Goal: Information Seeking & Learning: Learn about a topic

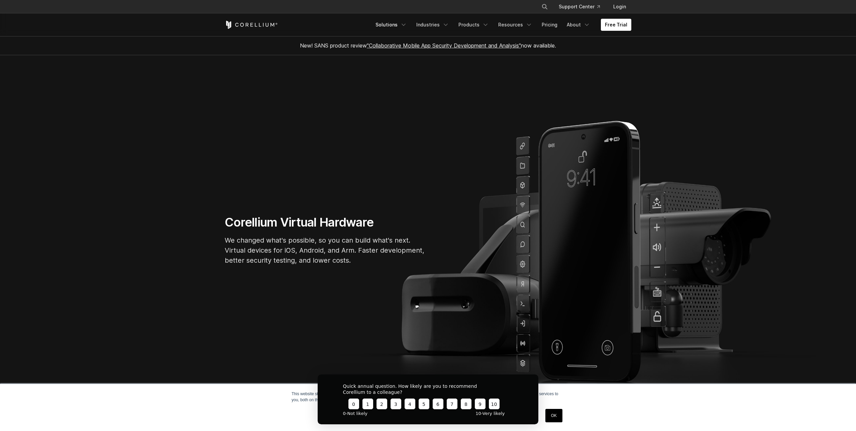
click at [402, 21] on link "Solutions" at bounding box center [390, 25] width 39 height 12
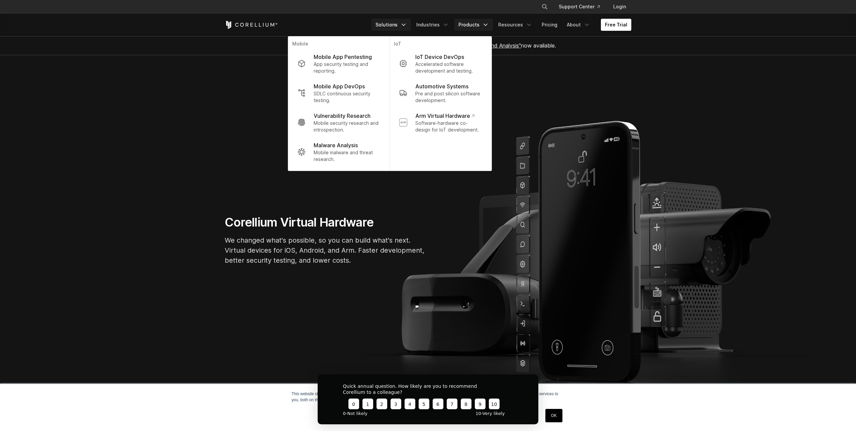
click at [466, 25] on link "Products" at bounding box center [473, 25] width 38 height 12
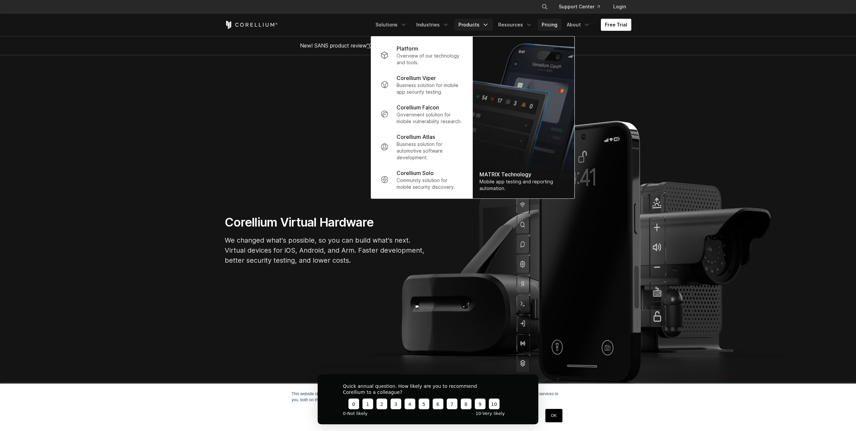
click at [550, 23] on link "Pricing" at bounding box center [550, 25] width 24 height 12
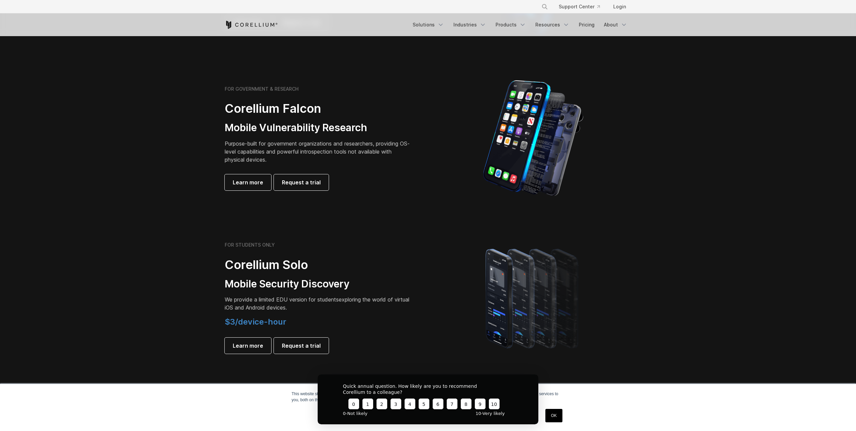
scroll to position [271, 0]
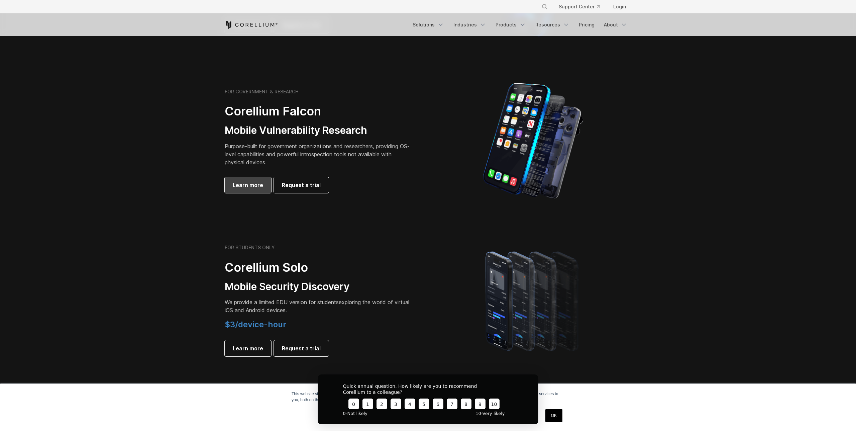
click at [245, 185] on span "Learn more" at bounding box center [248, 185] width 30 height 8
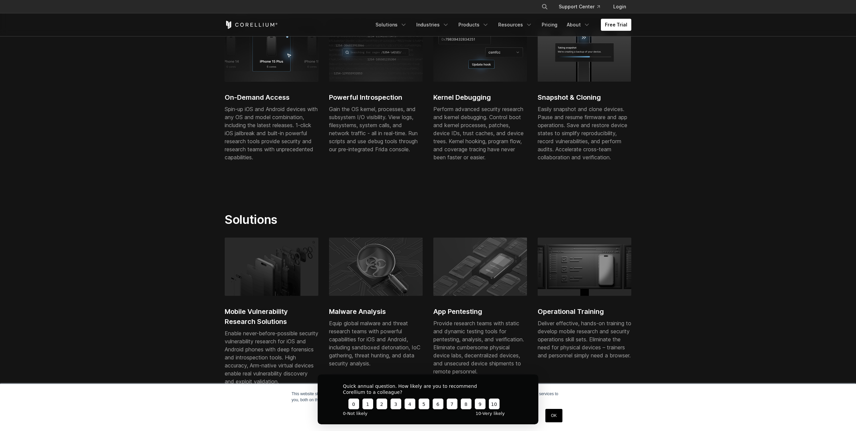
scroll to position [463, 0]
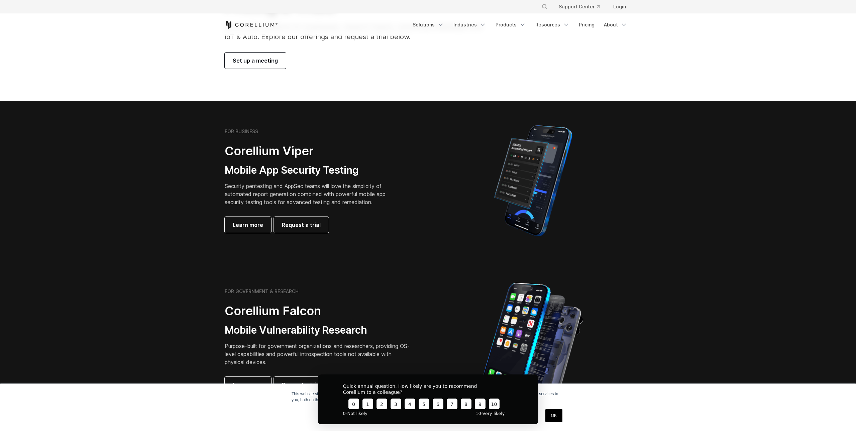
scroll to position [64, 0]
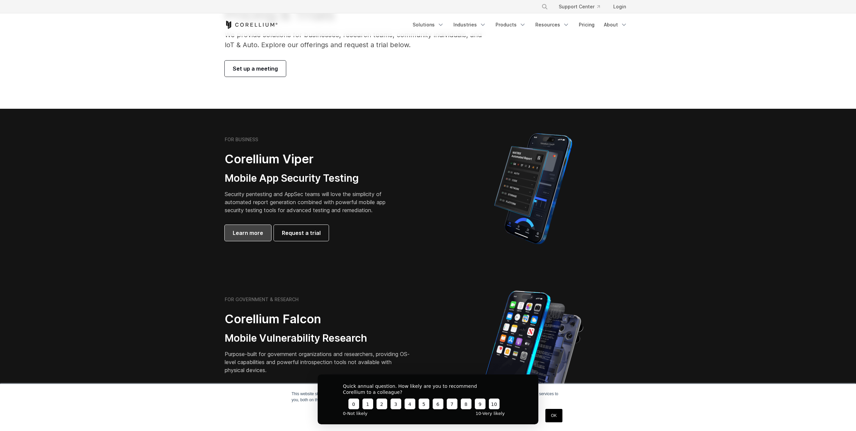
click at [254, 232] on span "Learn more" at bounding box center [248, 233] width 30 height 8
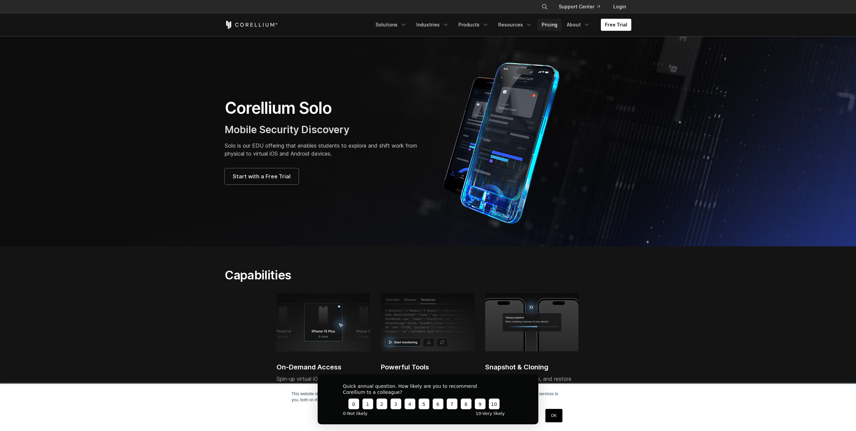
click at [553, 23] on link "Pricing" at bounding box center [550, 25] width 24 height 12
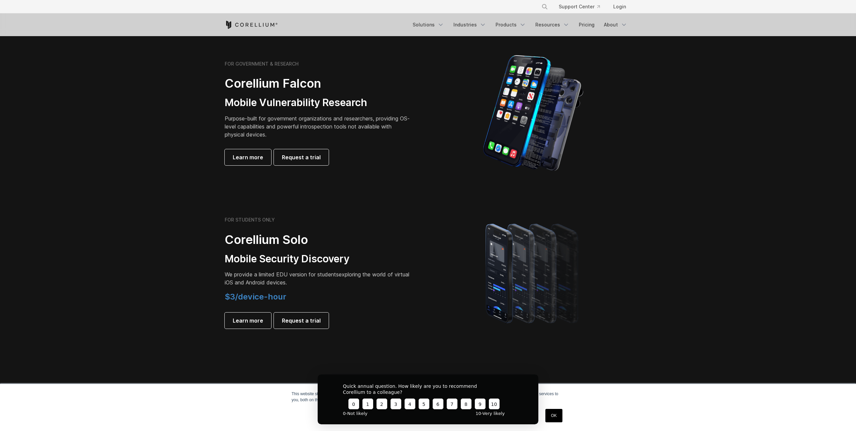
scroll to position [356, 0]
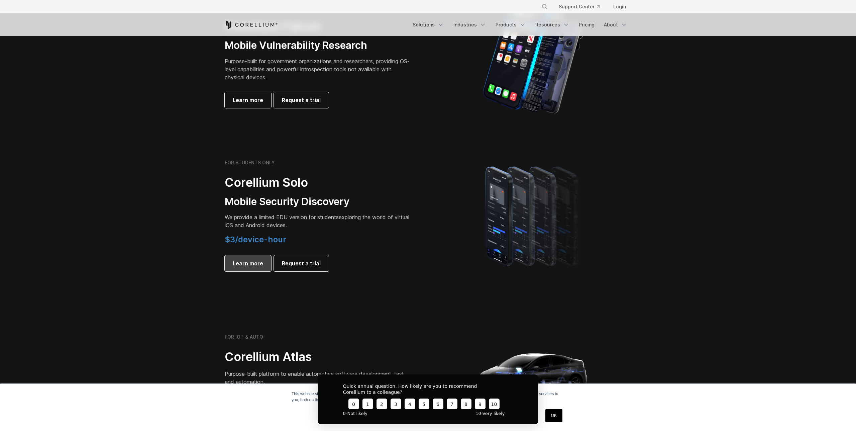
click at [237, 267] on link "Learn more" at bounding box center [248, 263] width 46 height 16
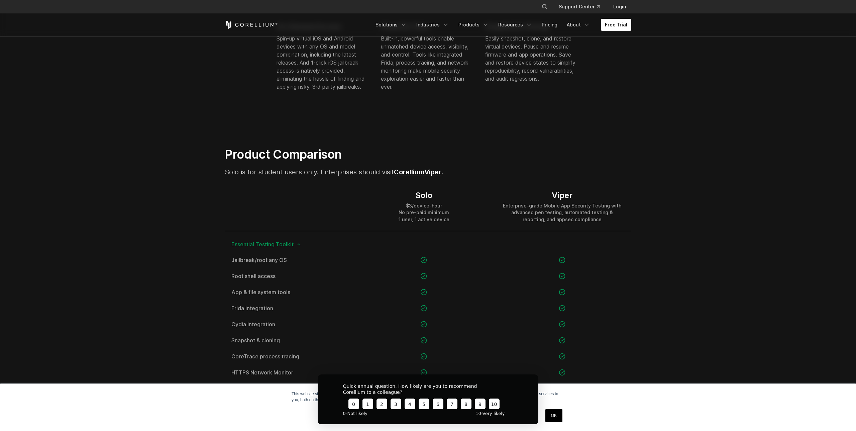
scroll to position [361, 0]
